Goal: Information Seeking & Learning: Compare options

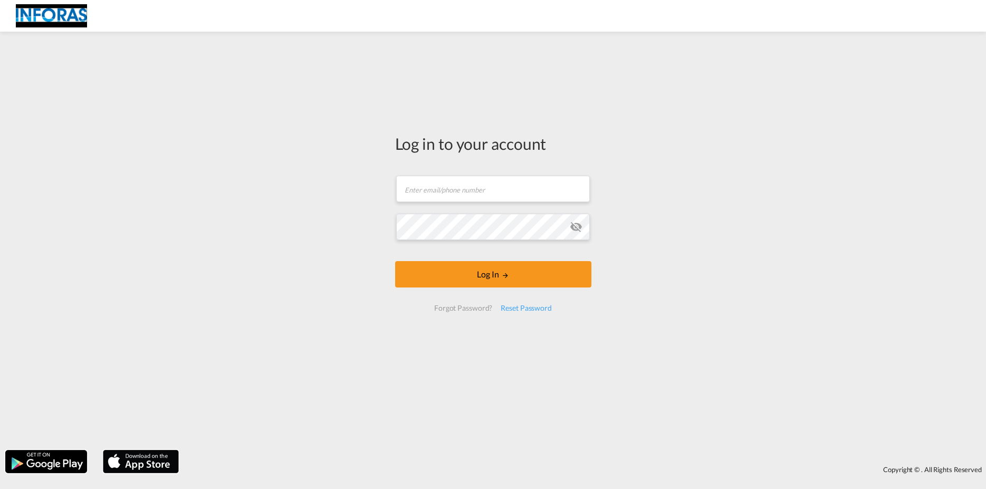
type input "[PERSON_NAME][EMAIL_ADDRESS][DOMAIN_NAME]"
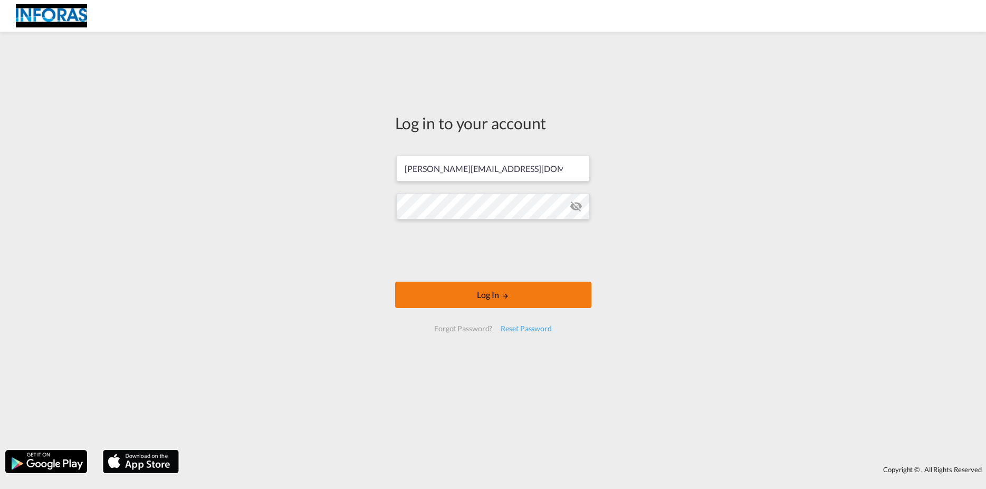
click at [515, 301] on button "Log In" at bounding box center [493, 295] width 196 height 26
